Goal: Find specific page/section: Find specific page/section

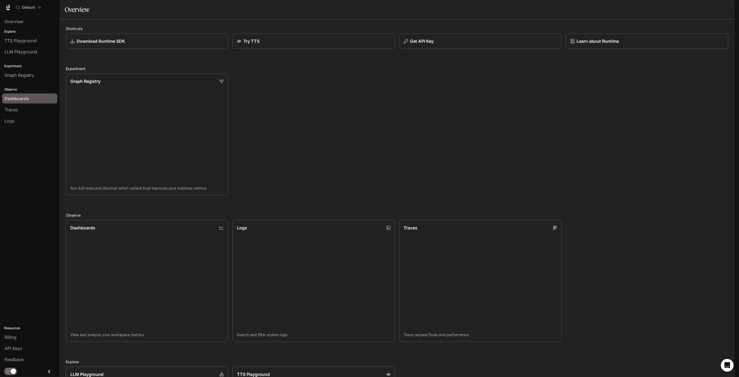
drag, startPoint x: 0, startPoint y: 0, endPoint x: 31, endPoint y: 98, distance: 102.4
click at [31, 98] on div "Dashboards" at bounding box center [30, 98] width 50 height 6
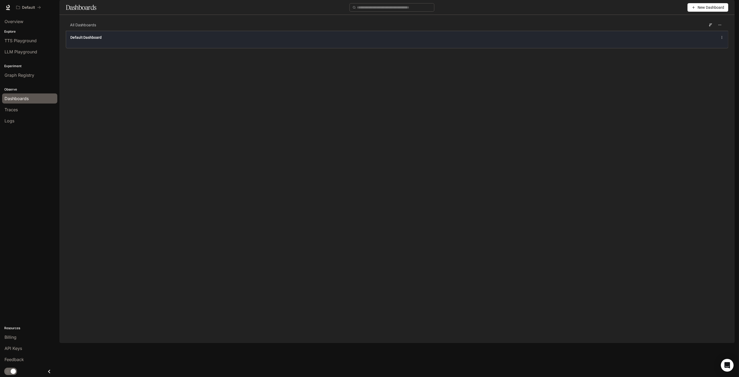
click at [189, 40] on div "Default Dashboard" at bounding box center [262, 37] width 385 height 5
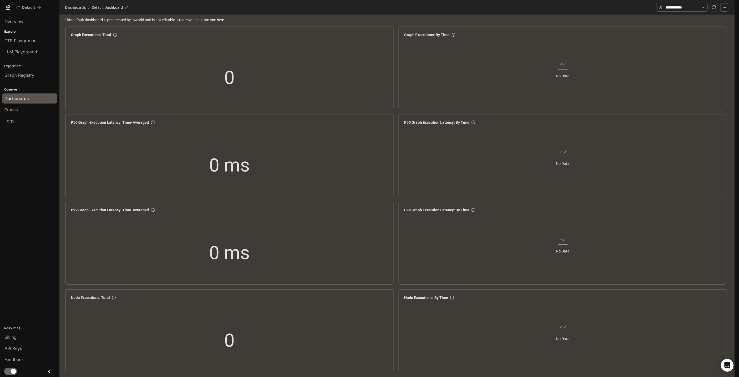
click at [729, 8] on img "button" at bounding box center [727, 7] width 7 height 7
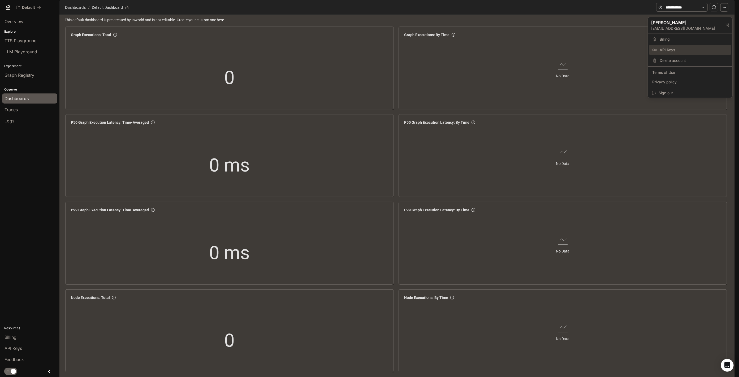
click at [672, 48] on span "API Keys" at bounding box center [694, 49] width 69 height 5
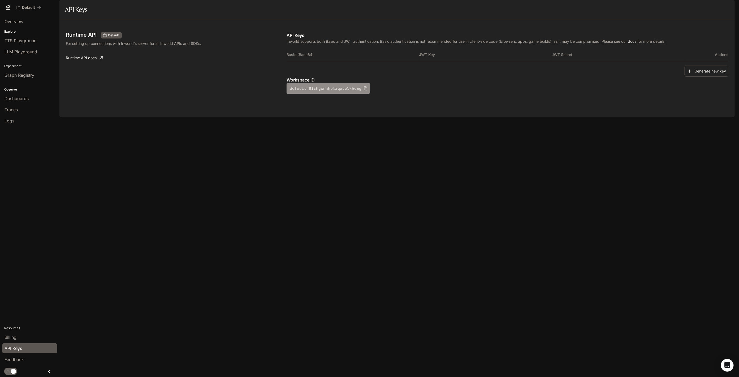
click at [364, 91] on icon "button" at bounding box center [365, 89] width 3 height 4
